Goal: Obtain resource: Download file/media

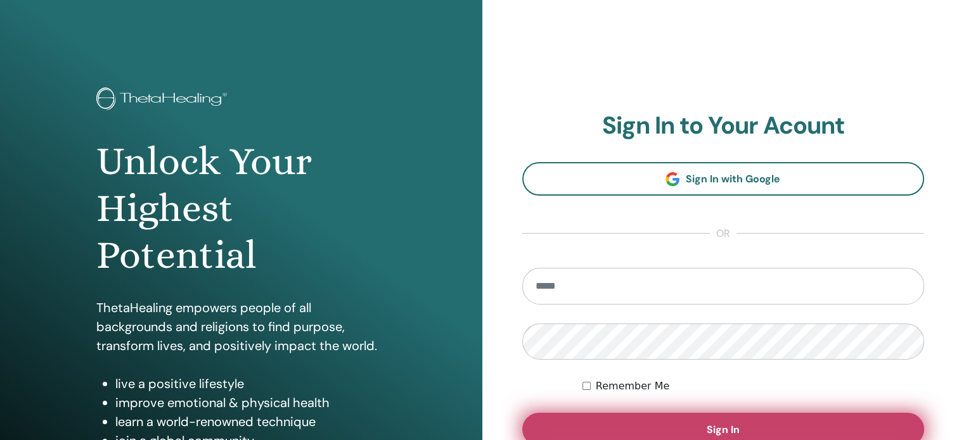
type input "**********"
click at [704, 425] on button "Sign In" at bounding box center [723, 429] width 402 height 33
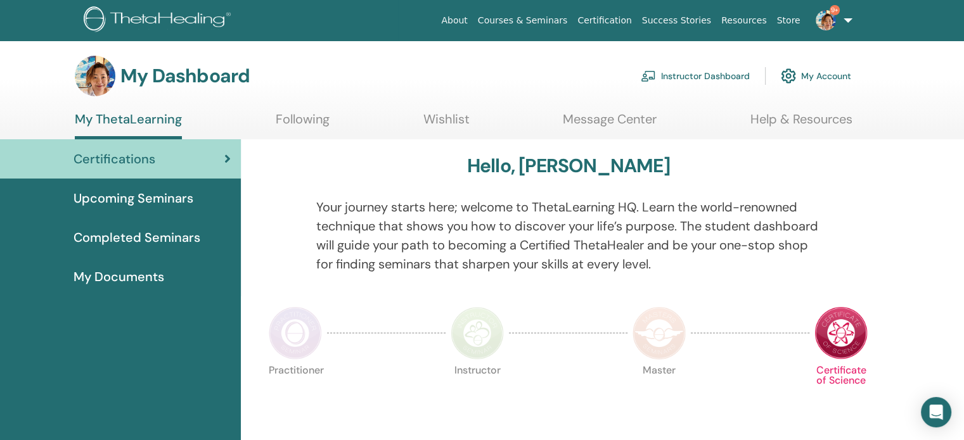
click at [662, 75] on link "Instructor Dashboard" at bounding box center [695, 76] width 109 height 28
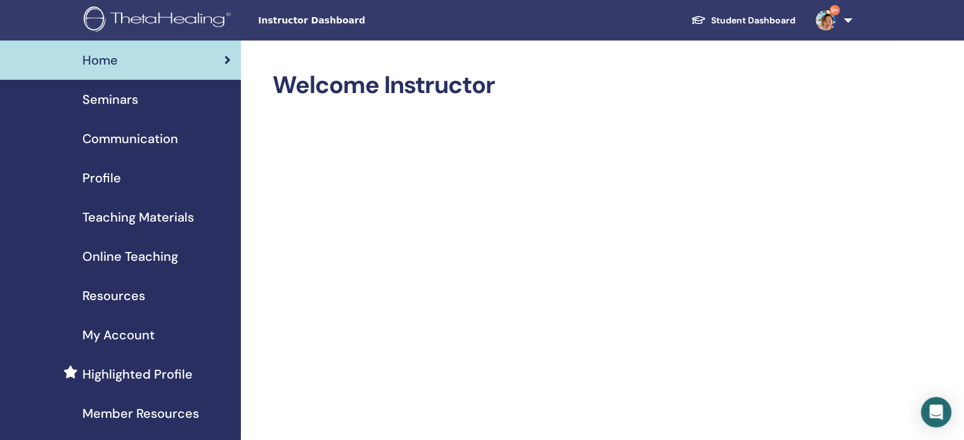
click at [127, 106] on span "Seminars" at bounding box center [110, 99] width 56 height 19
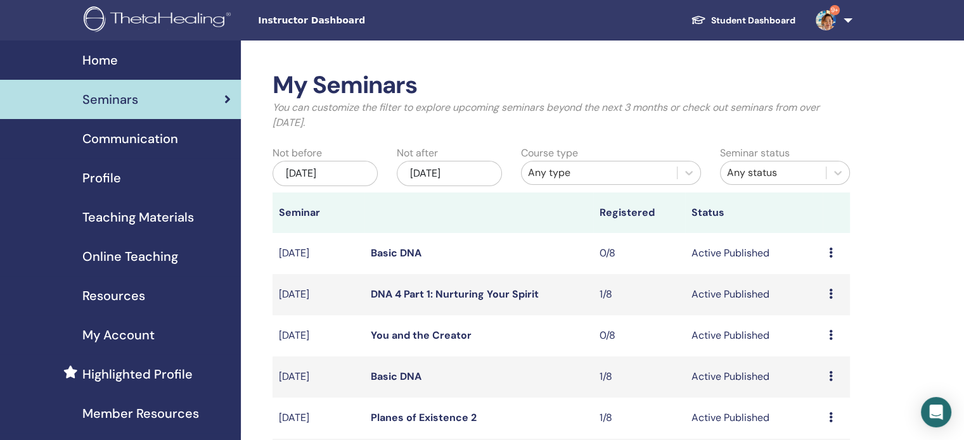
click at [597, 176] on div "Any type" at bounding box center [599, 172] width 143 height 15
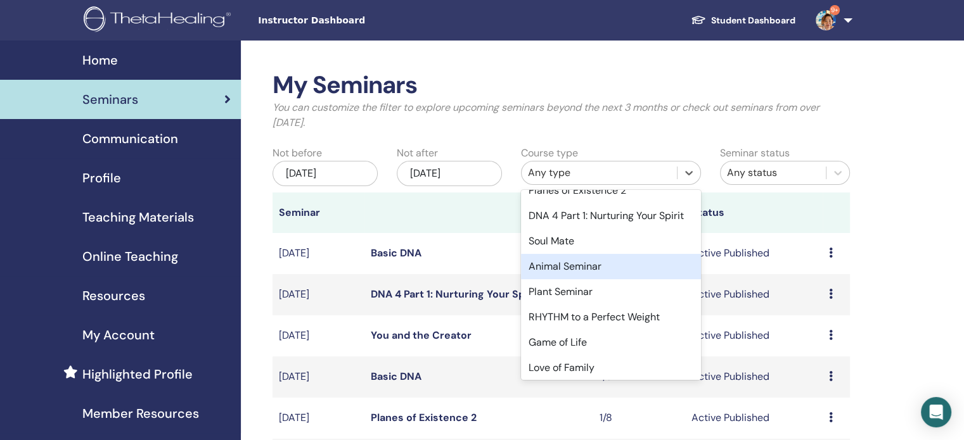
scroll to position [530, 0]
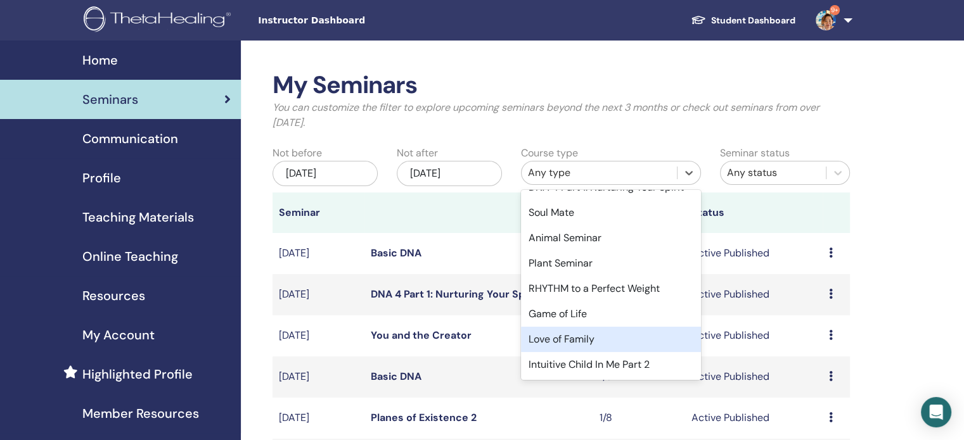
click at [586, 338] on div "Love of Family" at bounding box center [611, 339] width 180 height 25
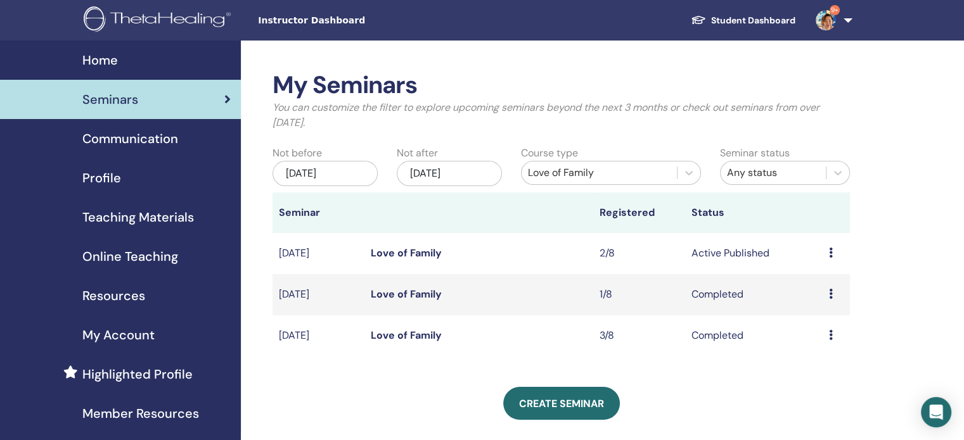
click at [409, 250] on link "Love of Family" at bounding box center [406, 253] width 71 height 13
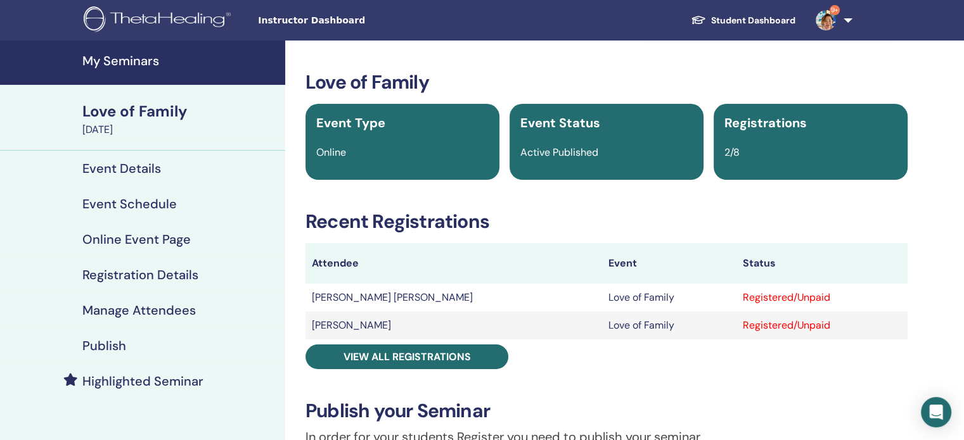
click at [172, 312] on h4 "Manage Attendees" at bounding box center [138, 310] width 113 height 15
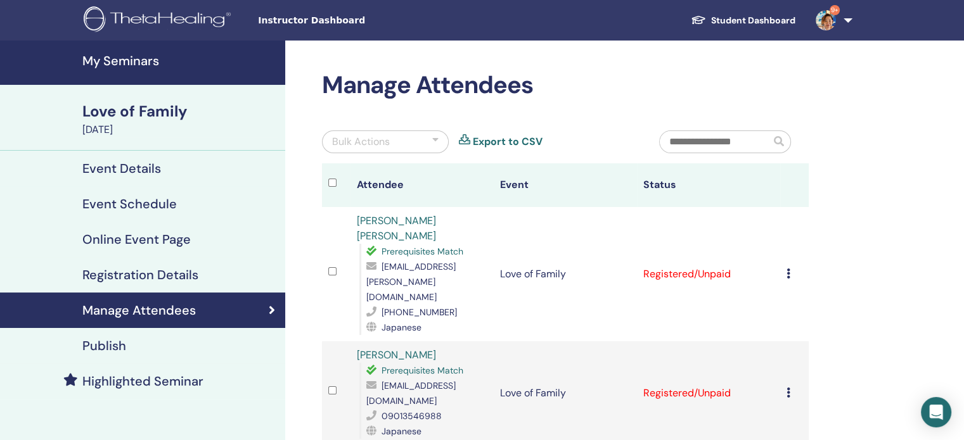
click at [100, 342] on h4 "Publish" at bounding box center [104, 345] width 44 height 15
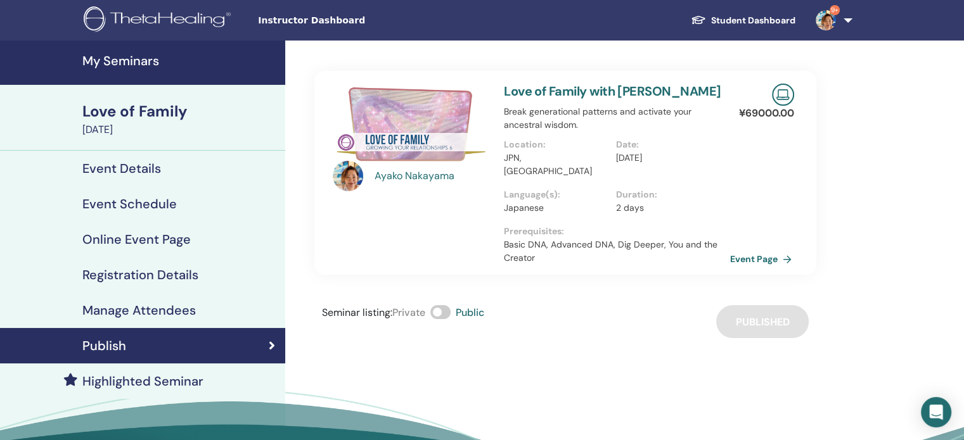
click at [765, 250] on link "Event Page" at bounding box center [763, 259] width 67 height 19
click at [129, 58] on h4 "My Seminars" at bounding box center [179, 60] width 195 height 15
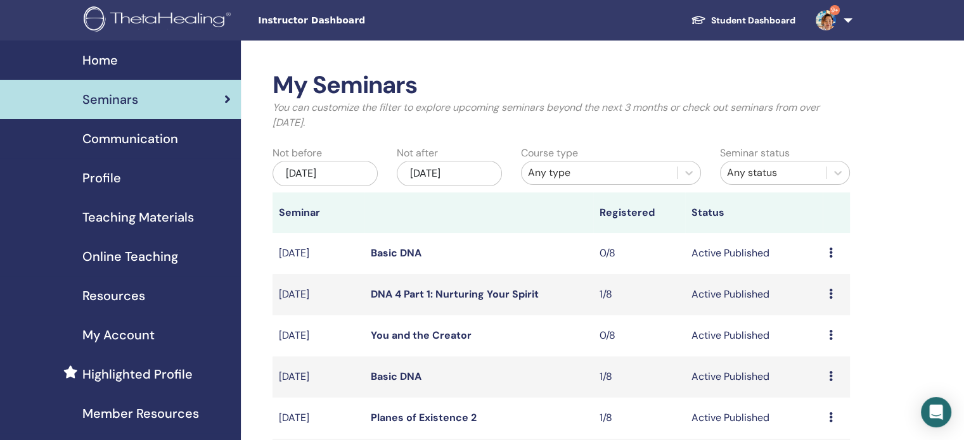
click at [169, 219] on span "Teaching Materials" at bounding box center [138, 217] width 112 height 19
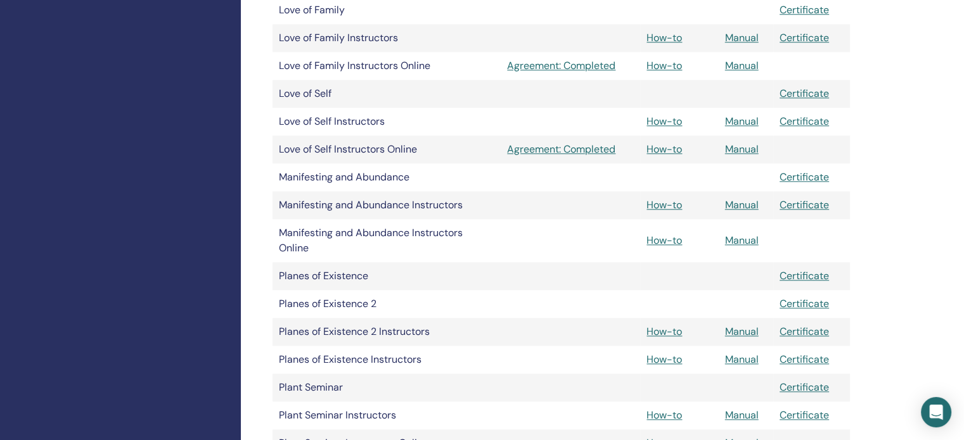
scroll to position [1267, 0]
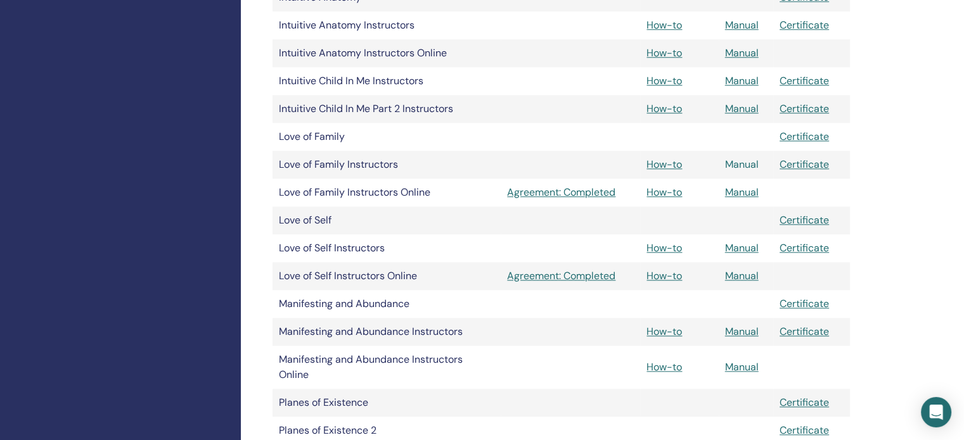
click at [748, 167] on link "Manual" at bounding box center [742, 164] width 34 height 13
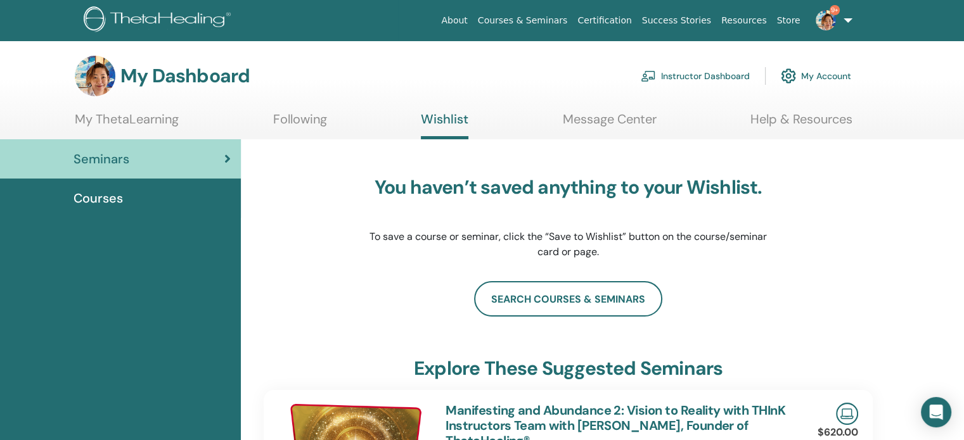
click at [708, 79] on link "Instructor Dashboard" at bounding box center [695, 76] width 109 height 28
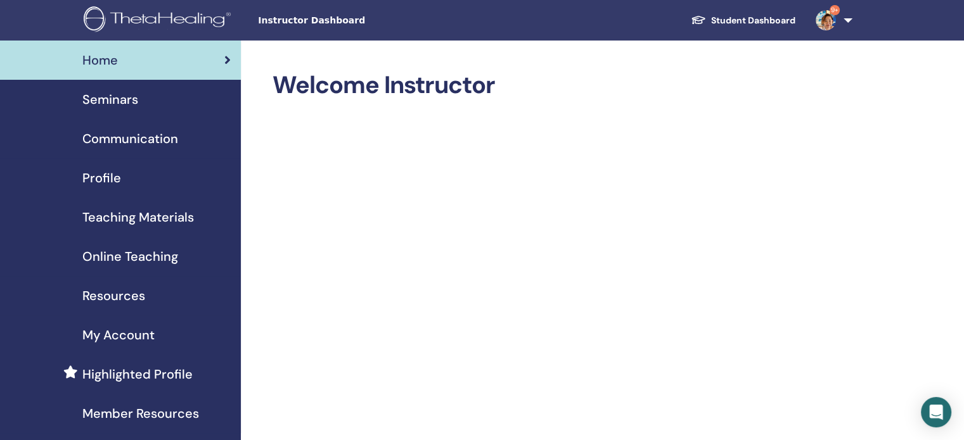
click at [132, 215] on span "Teaching Materials" at bounding box center [138, 217] width 112 height 19
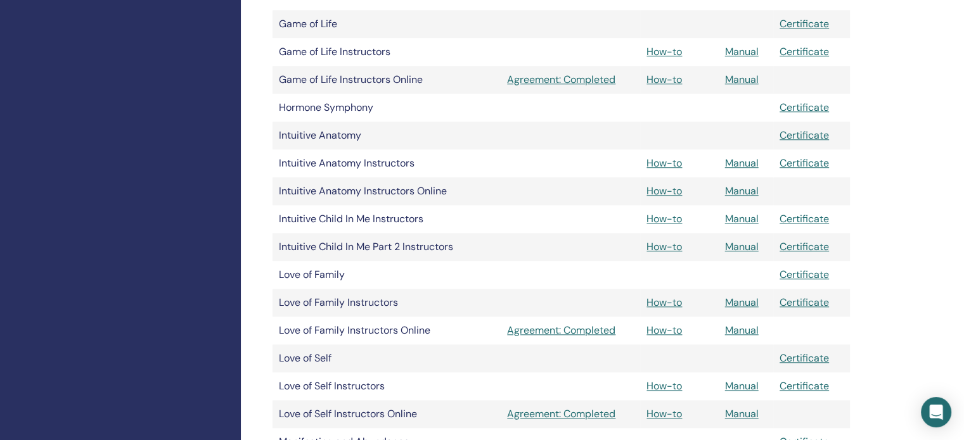
scroll to position [1141, 0]
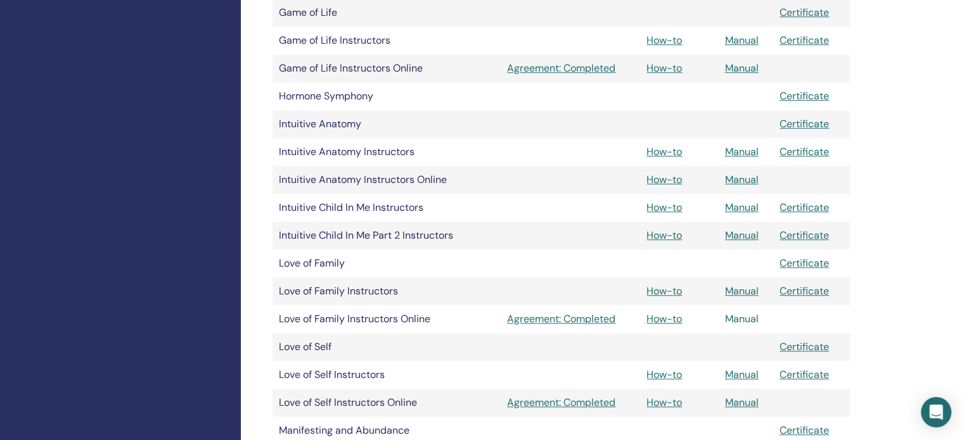
click at [734, 319] on link "Manual" at bounding box center [742, 318] width 34 height 13
